Goal: Transaction & Acquisition: Purchase product/service

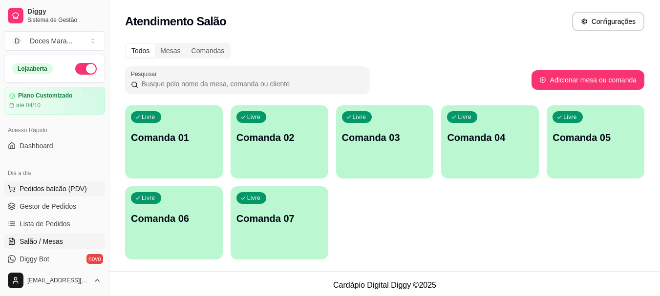
click at [41, 190] on span "Pedidos balcão (PDV)" at bounding box center [53, 189] width 67 height 10
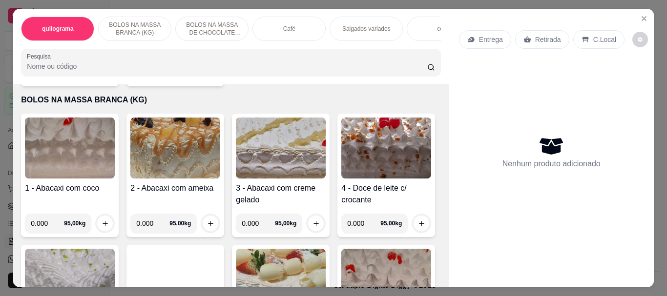
scroll to position [146, 0]
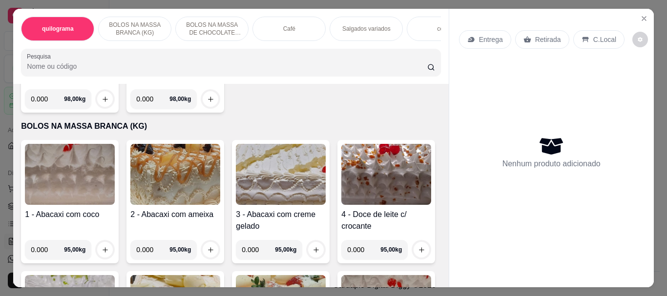
click at [63, 185] on img at bounding box center [70, 174] width 90 height 61
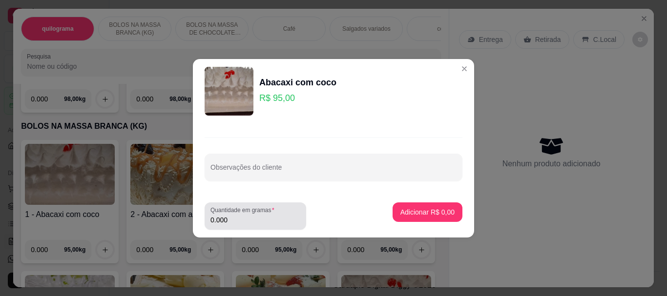
click at [246, 221] on input "0.000" at bounding box center [255, 220] width 90 height 10
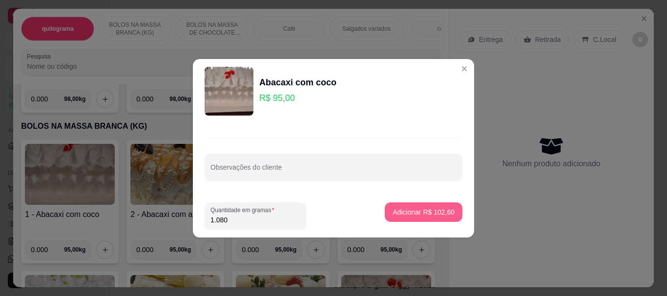
type input "1.080"
click at [418, 217] on button "Adicionar R$ 102,60" at bounding box center [423, 212] width 75 height 19
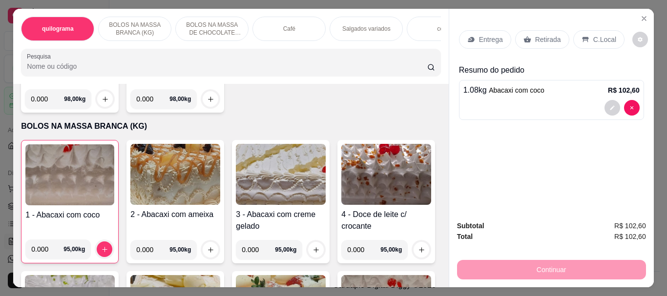
click at [27, 71] on input "Pesquisa" at bounding box center [227, 67] width 400 height 10
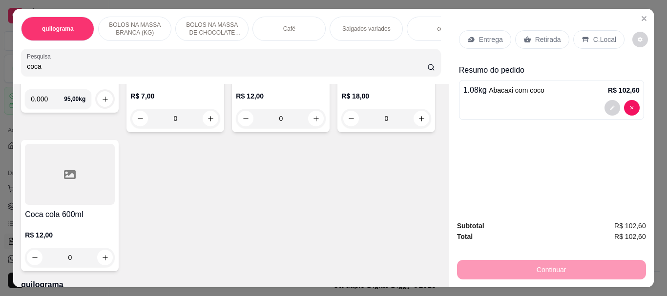
scroll to position [444, 0]
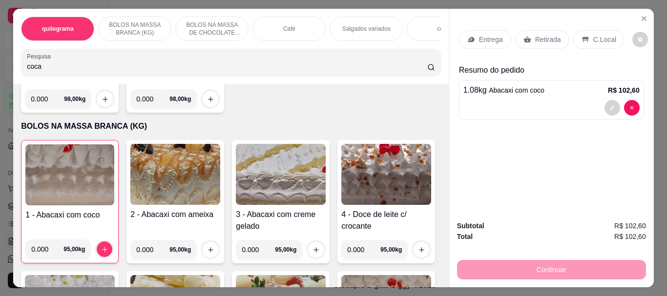
type input "coca"
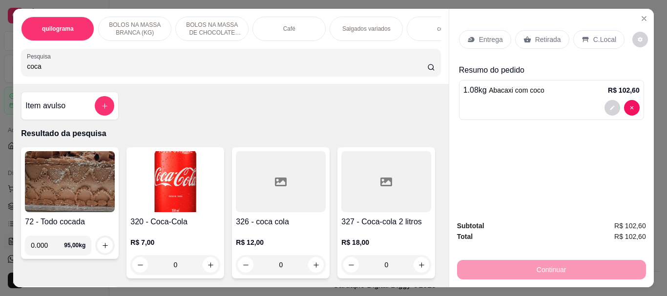
click at [189, 175] on img at bounding box center [175, 181] width 90 height 61
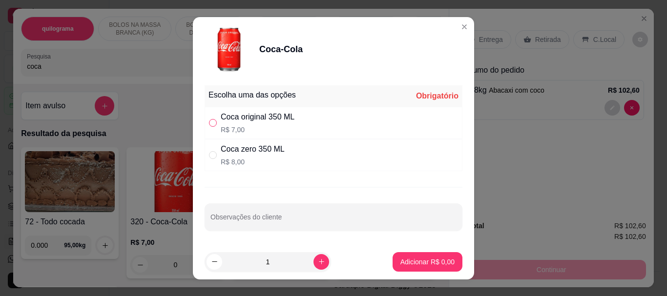
click at [209, 125] on input "" at bounding box center [213, 123] width 8 height 8
radio input "true"
click at [400, 259] on p "Adicionar R$ 7,00" at bounding box center [427, 262] width 54 height 10
type input "1"
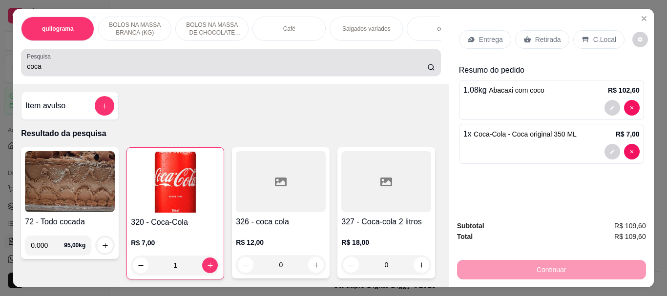
click at [51, 71] on input "coca" at bounding box center [227, 67] width 400 height 10
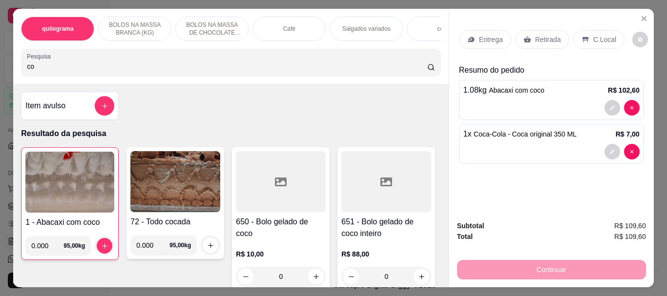
type input "c"
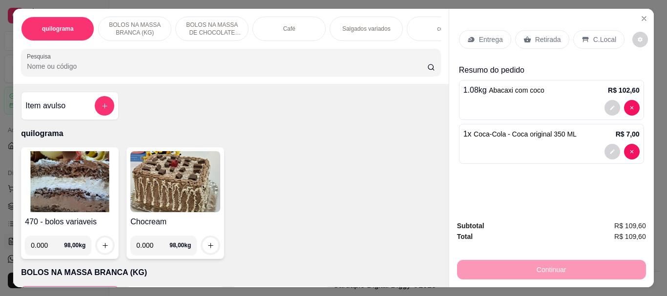
click at [271, 35] on div "Café" at bounding box center [288, 29] width 73 height 24
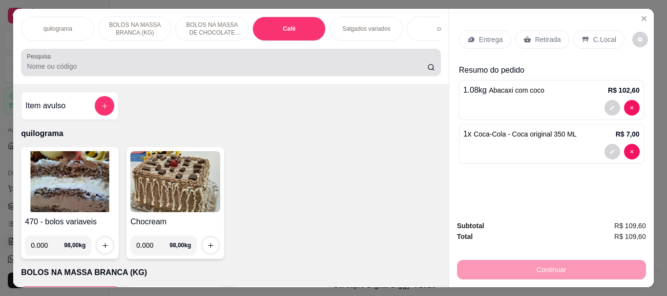
scroll to position [26, 0]
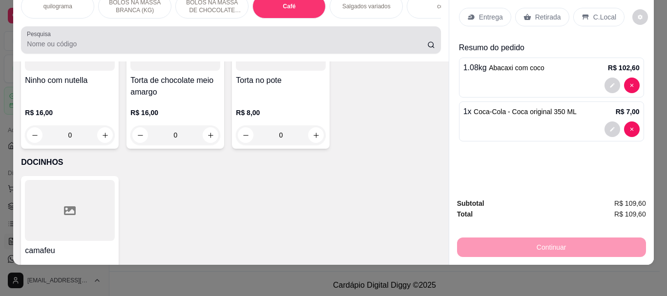
click at [271, 32] on div at bounding box center [231, 40] width 408 height 20
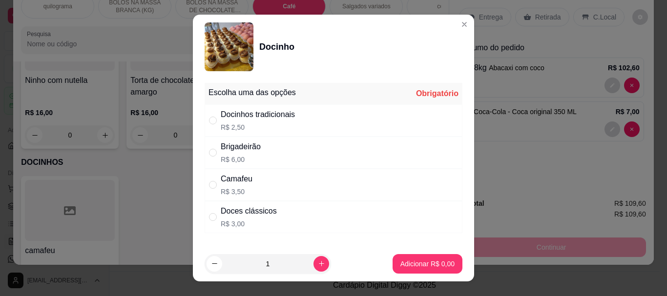
click at [213, 151] on div "" at bounding box center [215, 152] width 12 height 11
radio input "true"
click at [411, 262] on p "Adicionar R$ 6,00" at bounding box center [427, 263] width 53 height 9
type input "1"
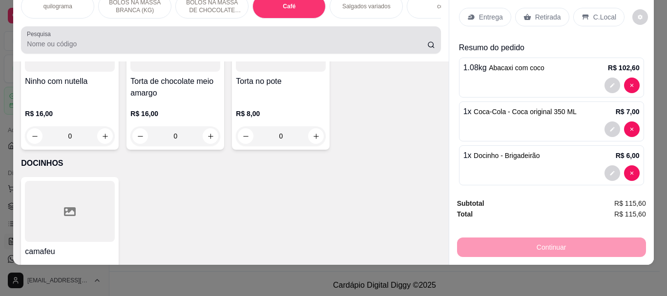
click at [21, 41] on div "Pesquisa" at bounding box center [230, 39] width 419 height 27
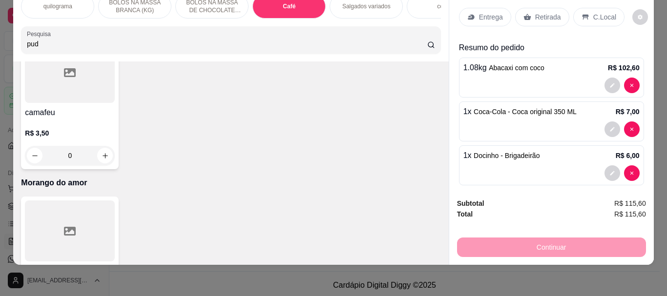
scroll to position [3617, 0]
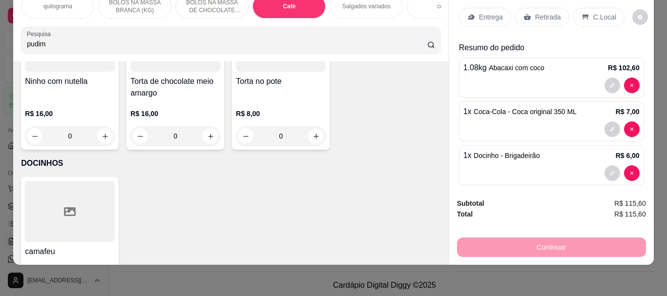
type input "pudim"
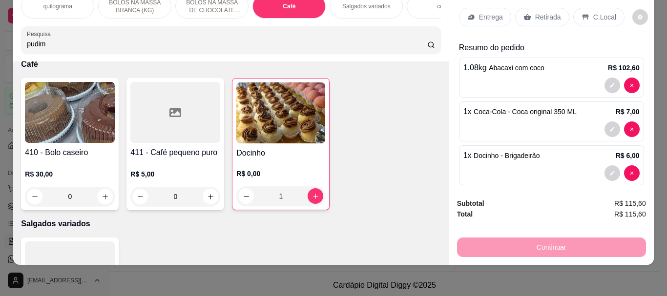
scroll to position [0, 0]
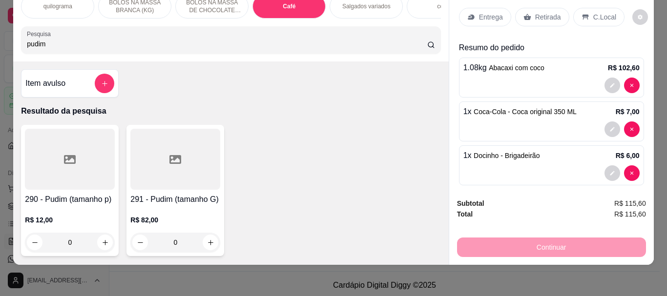
click at [81, 161] on div at bounding box center [70, 159] width 90 height 61
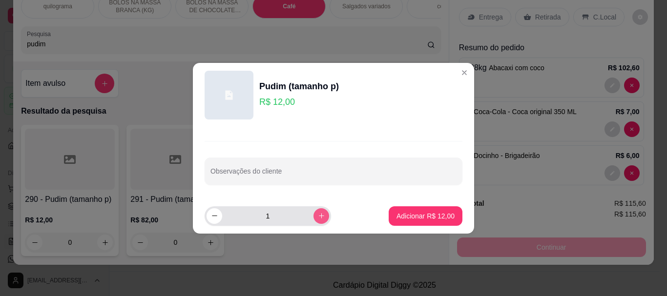
click at [318, 214] on icon "increase-product-quantity" at bounding box center [321, 215] width 7 height 7
type input "2"
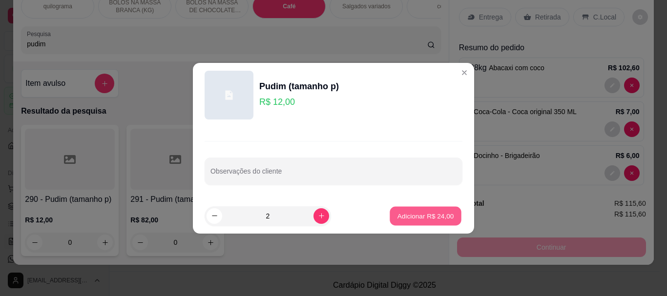
click at [401, 215] on p "Adicionar R$ 24,00" at bounding box center [425, 215] width 57 height 9
type input "2"
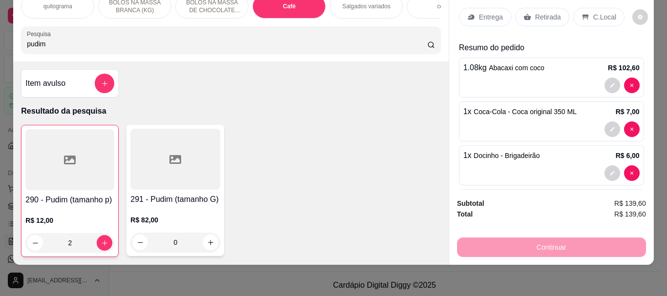
click at [535, 12] on p "Retirada" at bounding box center [548, 17] width 26 height 10
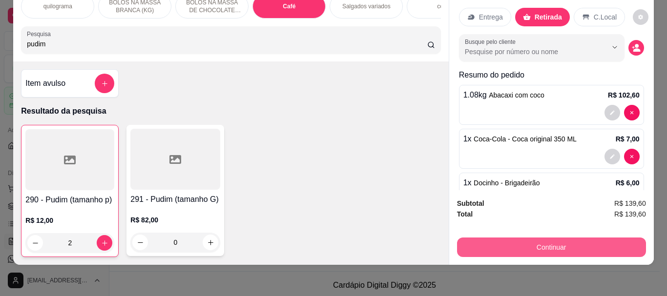
click at [536, 238] on button "Continuar" at bounding box center [551, 248] width 189 height 20
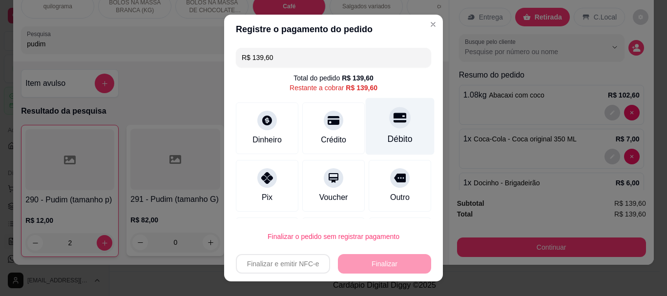
click at [395, 129] on div "Débito" at bounding box center [400, 126] width 69 height 57
type input "R$ 0,00"
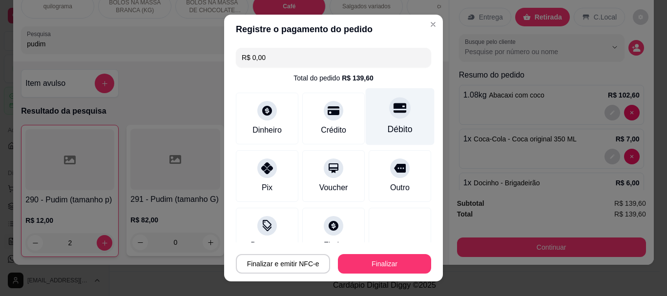
click at [395, 128] on div "Débito" at bounding box center [400, 130] width 25 height 13
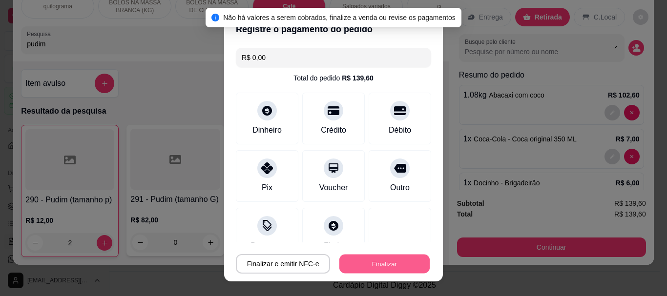
click at [372, 262] on button "Finalizar" at bounding box center [384, 263] width 90 height 19
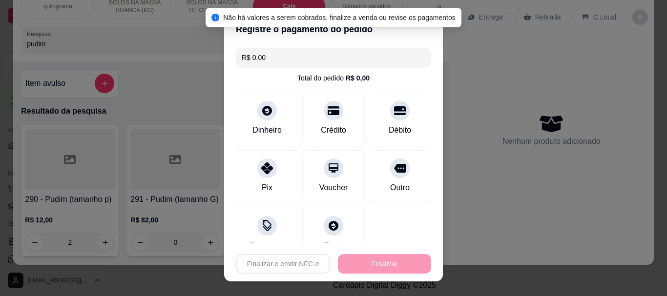
type input "0"
type input "-R$ 139,60"
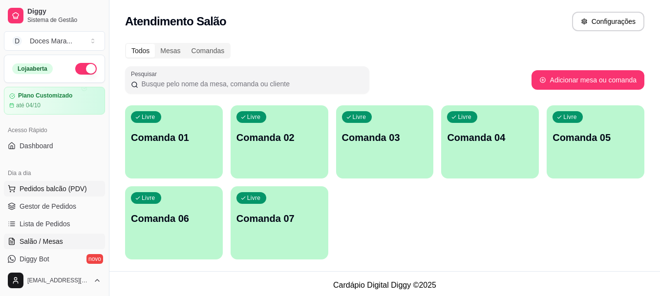
click at [34, 189] on span "Pedidos balcão (PDV)" at bounding box center [53, 189] width 67 height 10
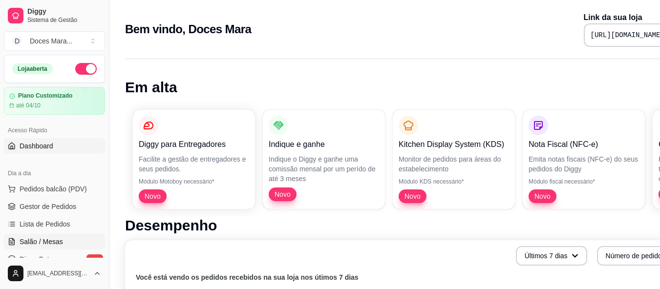
click at [55, 238] on span "Salão / Mesas" at bounding box center [41, 242] width 43 height 10
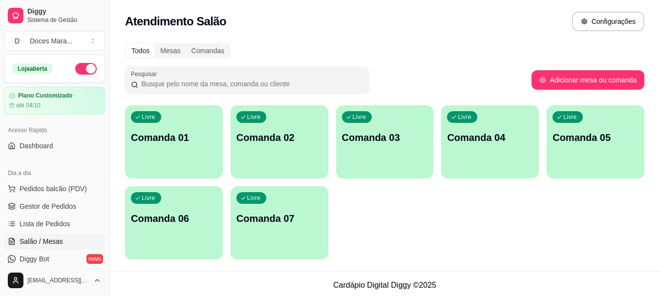
click at [171, 163] on div "Livre Comanda 01" at bounding box center [174, 136] width 98 height 62
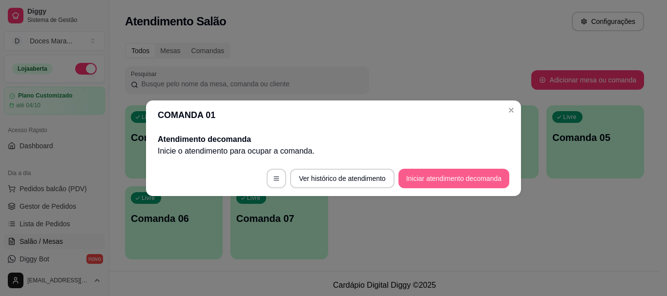
click at [420, 182] on button "Iniciar atendimento de comanda" at bounding box center [453, 179] width 111 height 20
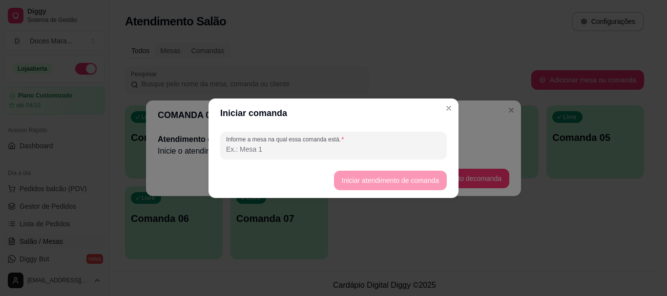
click at [275, 150] on input "Informe a mesa na qual essa comanda está." at bounding box center [333, 150] width 215 height 10
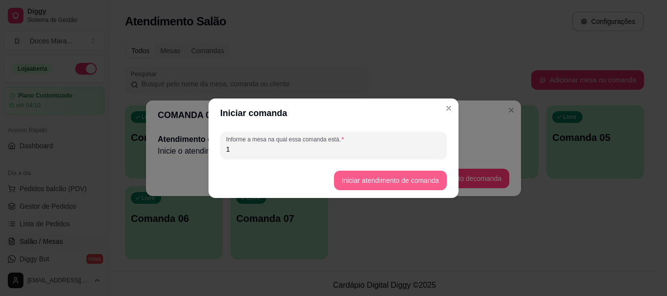
type input "1"
click at [393, 182] on button "Iniciar atendimento de comanda" at bounding box center [389, 180] width 109 height 19
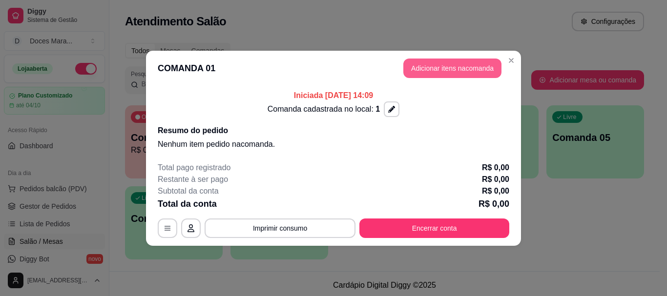
click at [447, 70] on button "Adicionar itens na comanda" at bounding box center [452, 69] width 98 height 20
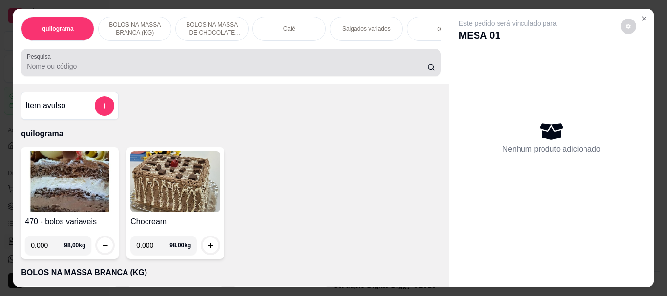
click at [33, 71] on input "Pesquisa" at bounding box center [227, 67] width 400 height 10
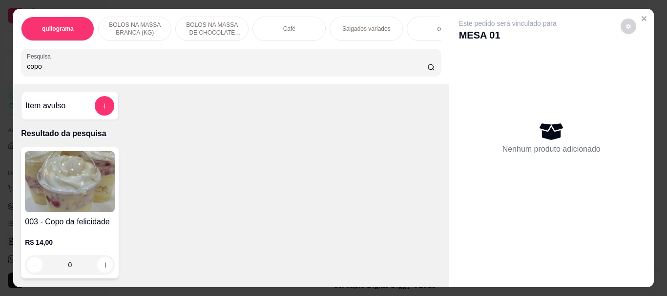
type input "copo"
click at [65, 184] on img at bounding box center [70, 181] width 90 height 61
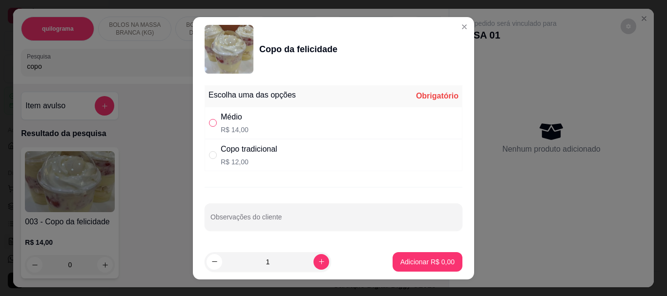
click at [210, 123] on input "" at bounding box center [213, 123] width 8 height 8
radio input "true"
click at [401, 266] on p "Adicionar R$ 14,00" at bounding box center [425, 262] width 58 height 10
type input "1"
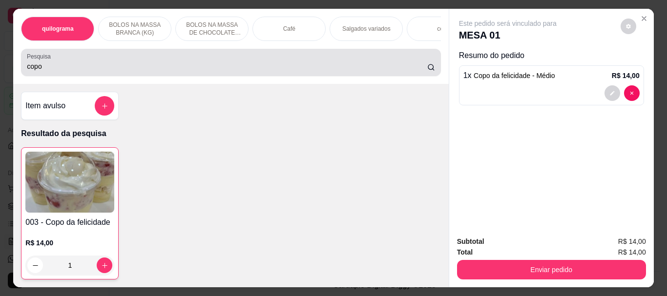
click at [64, 71] on input "copo" at bounding box center [227, 67] width 400 height 10
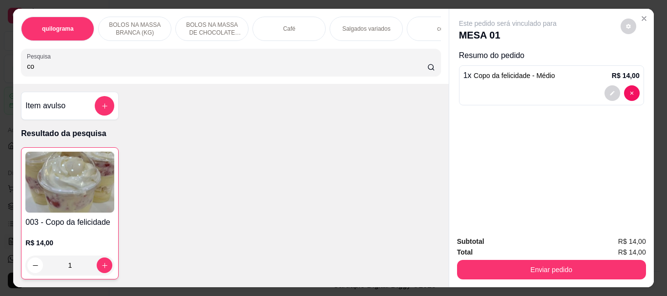
type input "c"
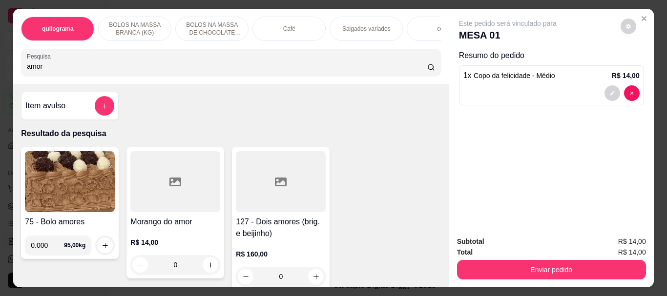
type input "amor"
click at [150, 183] on div at bounding box center [175, 181] width 90 height 61
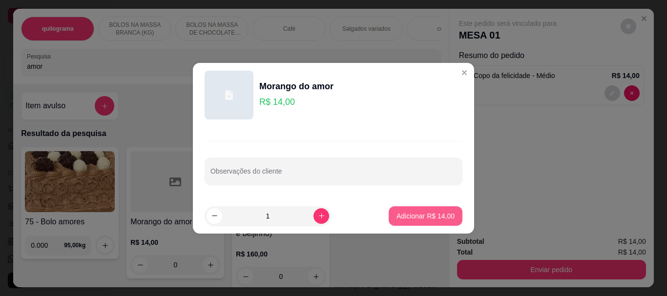
click at [411, 211] on button "Adicionar R$ 14,00" at bounding box center [426, 217] width 74 height 20
type input "1"
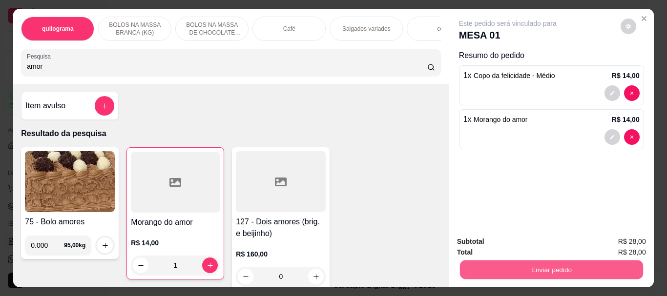
click at [523, 261] on button "Enviar pedido" at bounding box center [550, 269] width 183 height 19
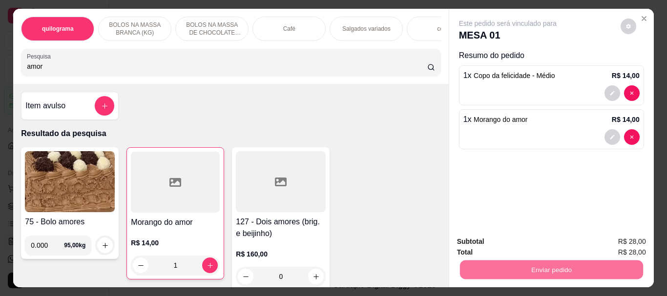
click at [524, 244] on button "Não registrar e enviar pedido" at bounding box center [519, 242] width 102 height 19
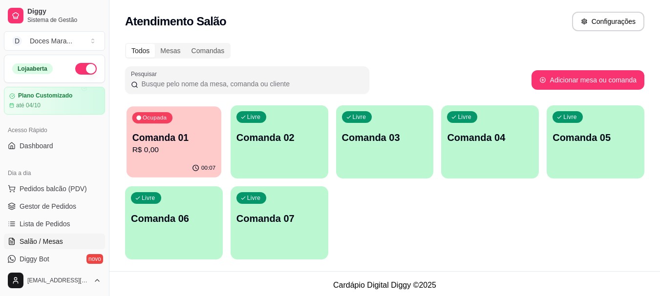
click at [200, 163] on div "00:07" at bounding box center [173, 168] width 95 height 19
click at [51, 191] on span "Pedidos balcão (PDV)" at bounding box center [53, 189] width 67 height 10
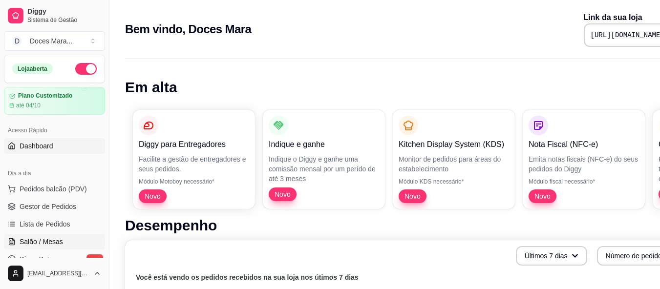
click at [51, 242] on span "Salão / Mesas" at bounding box center [41, 242] width 43 height 10
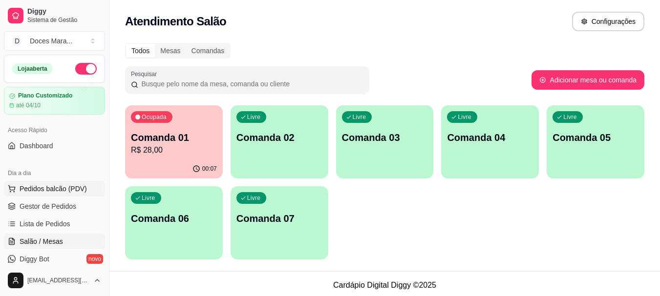
click at [52, 189] on span "Pedidos balcão (PDV)" at bounding box center [53, 189] width 67 height 10
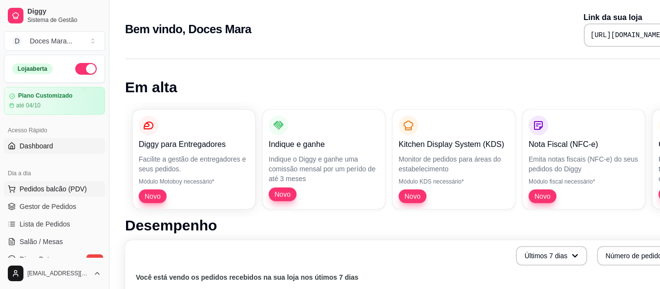
click at [41, 190] on span "Pedidos balcão (PDV)" at bounding box center [53, 189] width 67 height 10
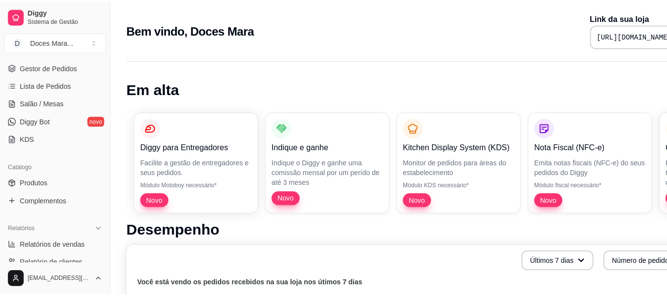
scroll to position [146, 0]
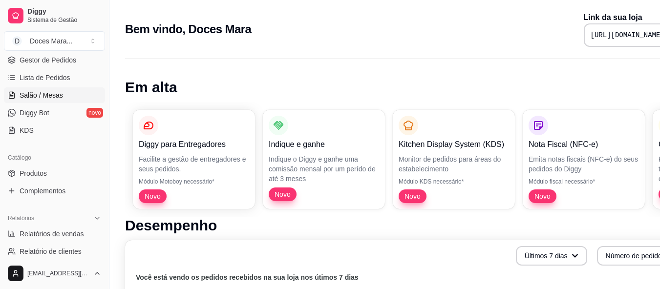
click at [46, 94] on span "Salão / Mesas" at bounding box center [41, 95] width 43 height 10
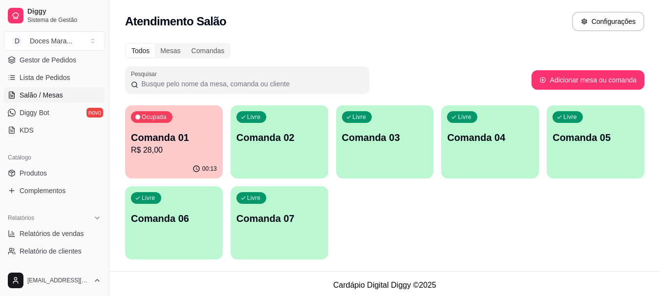
click at [162, 164] on div "00:13" at bounding box center [174, 169] width 98 height 19
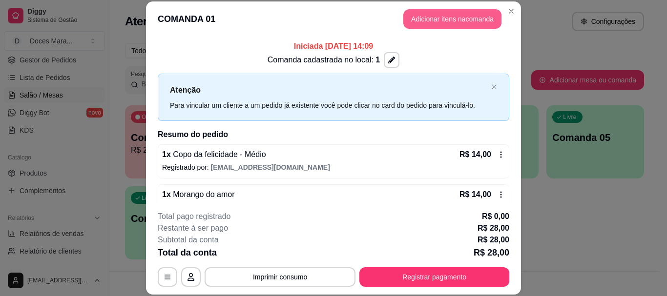
click at [428, 21] on button "Adicionar itens na comanda" at bounding box center [452, 19] width 98 height 20
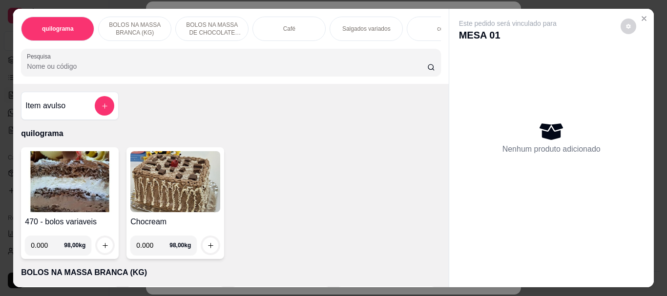
click at [284, 31] on div "Café" at bounding box center [288, 29] width 73 height 24
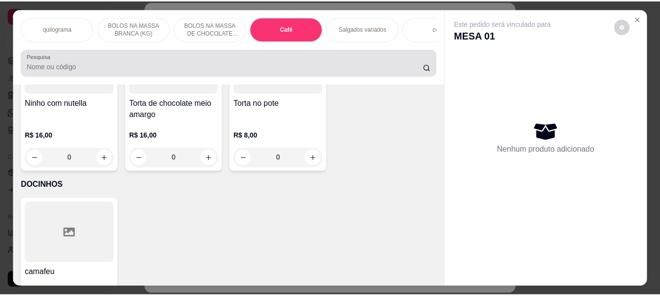
scroll to position [26, 0]
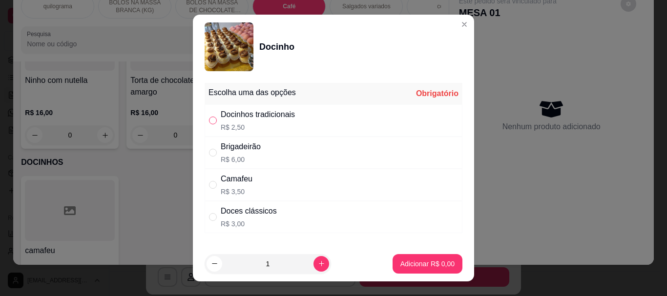
click at [210, 119] on input "" at bounding box center [213, 121] width 8 height 8
radio input "true"
click at [411, 261] on p "Adicionar R$ 2,50" at bounding box center [427, 263] width 53 height 9
type input "1"
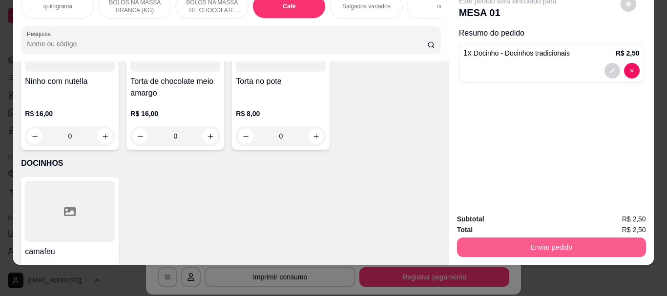
click at [532, 238] on button "Enviar pedido" at bounding box center [551, 248] width 189 height 20
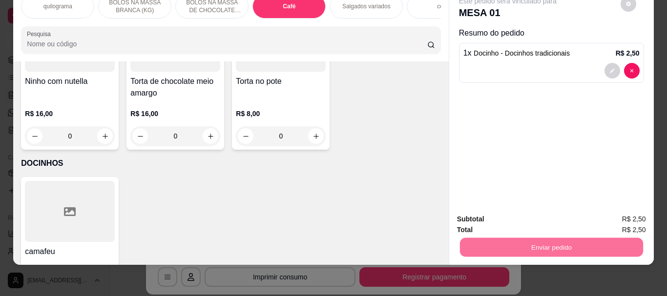
click at [518, 216] on button "Não registrar e enviar pedido" at bounding box center [519, 216] width 99 height 18
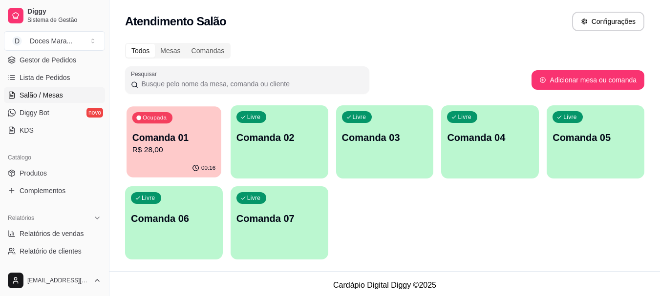
click at [209, 150] on p "R$ 28,00" at bounding box center [173, 150] width 83 height 11
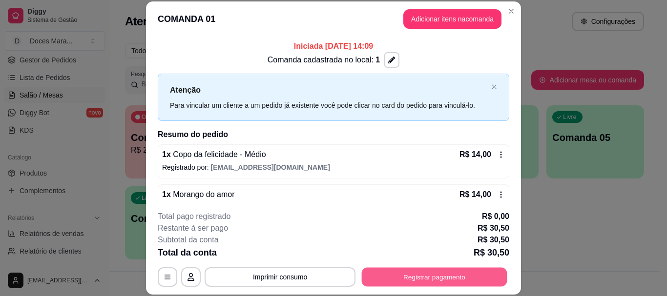
click at [414, 276] on button "Registrar pagamento" at bounding box center [434, 277] width 145 height 19
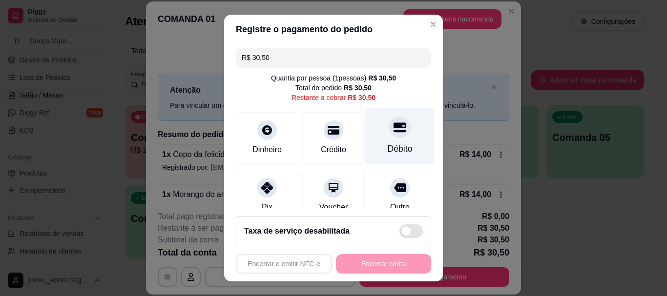
click at [388, 145] on div "Débito" at bounding box center [400, 149] width 25 height 13
type input "R$ 0,00"
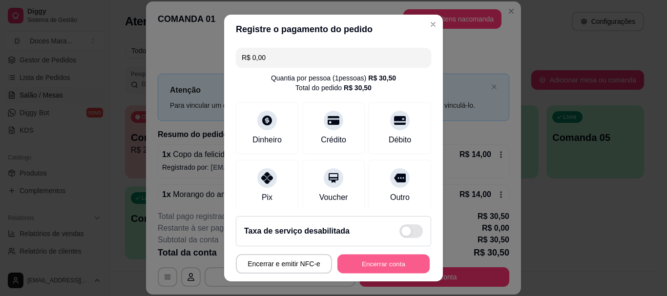
click at [379, 262] on button "Encerrar conta" at bounding box center [383, 263] width 92 height 19
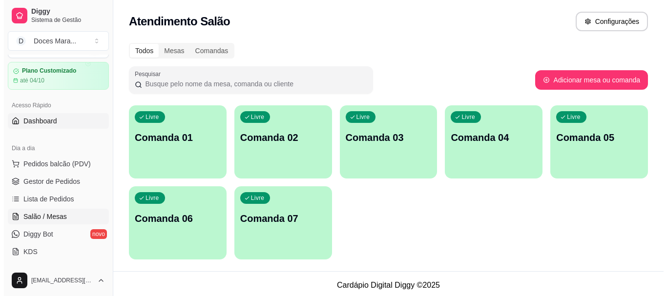
scroll to position [0, 0]
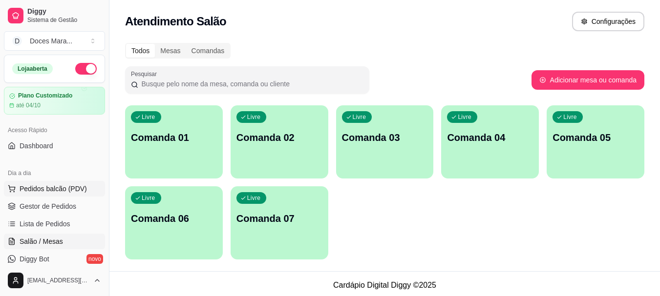
click at [49, 188] on span "Pedidos balcão (PDV)" at bounding box center [53, 189] width 67 height 10
